Goal: Task Accomplishment & Management: Manage account settings

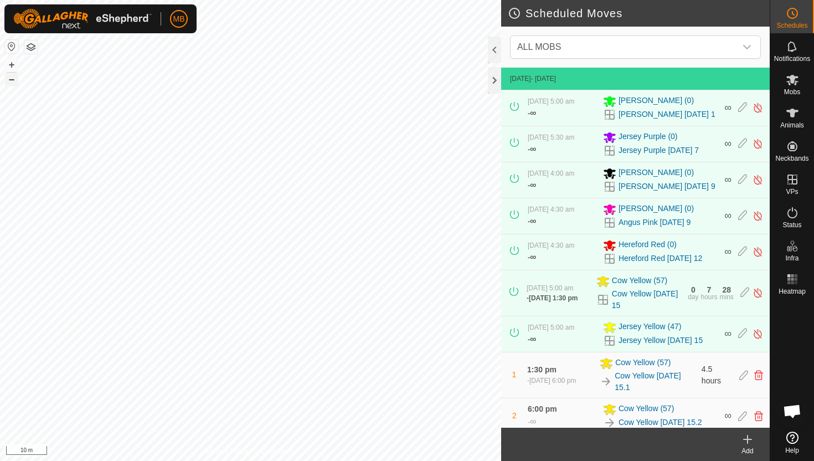
click at [15, 82] on button "–" at bounding box center [11, 79] width 13 height 13
click at [791, 113] on icon at bounding box center [792, 113] width 12 height 9
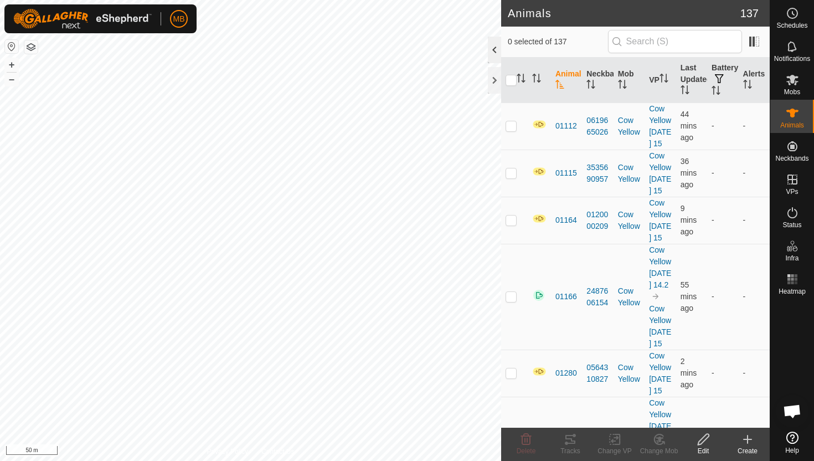
click at [494, 49] on div at bounding box center [494, 50] width 13 height 27
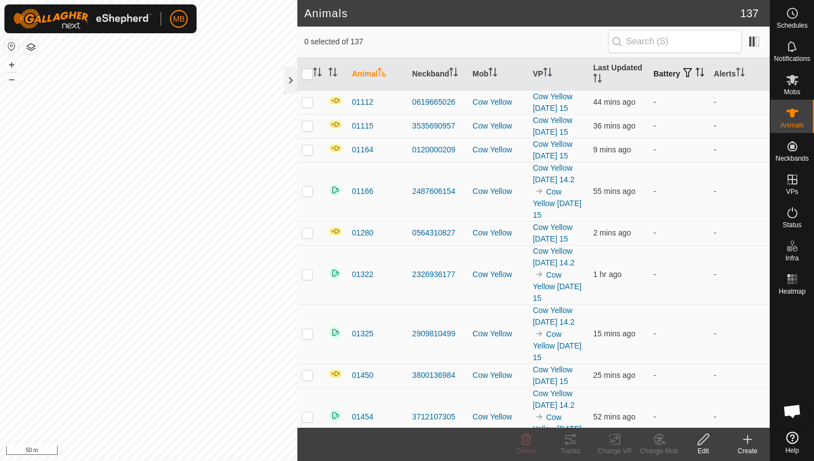
click at [695, 76] on icon "Activate to sort" at bounding box center [699, 72] width 9 height 9
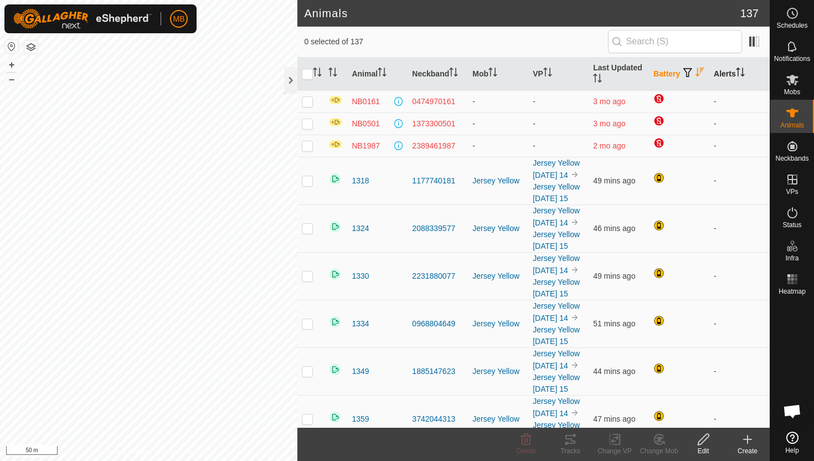
click at [743, 69] on icon "Activate to sort" at bounding box center [740, 72] width 9 height 9
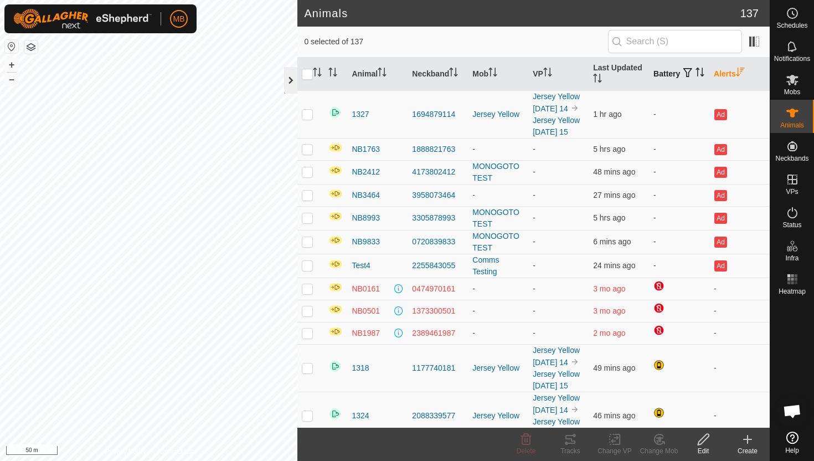
click at [293, 81] on div at bounding box center [290, 80] width 13 height 27
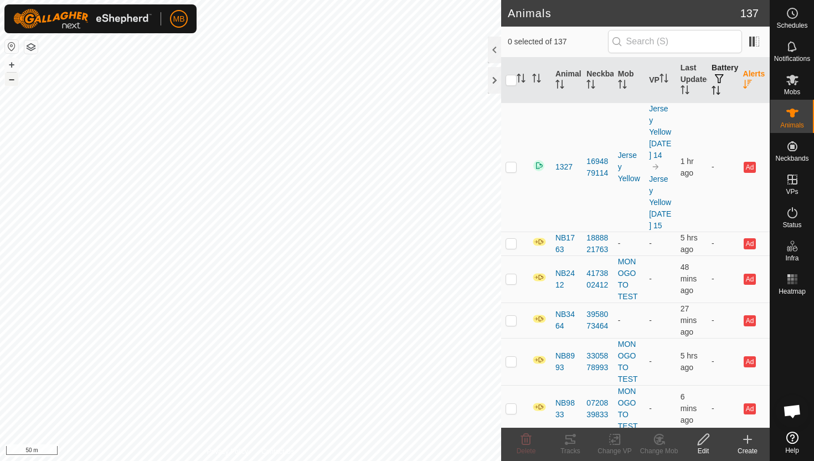
click at [11, 79] on button "–" at bounding box center [11, 79] width 13 height 13
click at [360, 0] on html "MB Schedules Notifications Mobs Animals Neckbands VPs Status Infra Heatmap Help…" at bounding box center [407, 230] width 814 height 461
click at [791, 215] on icon at bounding box center [792, 212] width 13 height 13
